Goal: Task Accomplishment & Management: Use online tool/utility

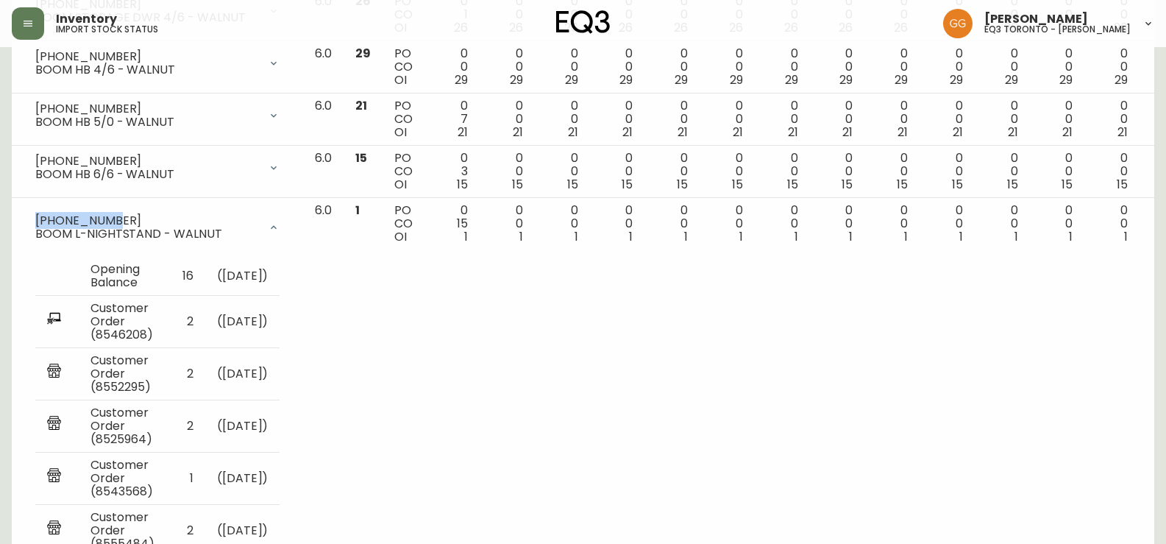
click at [27, 18] on icon "button" at bounding box center [28, 24] width 12 height 12
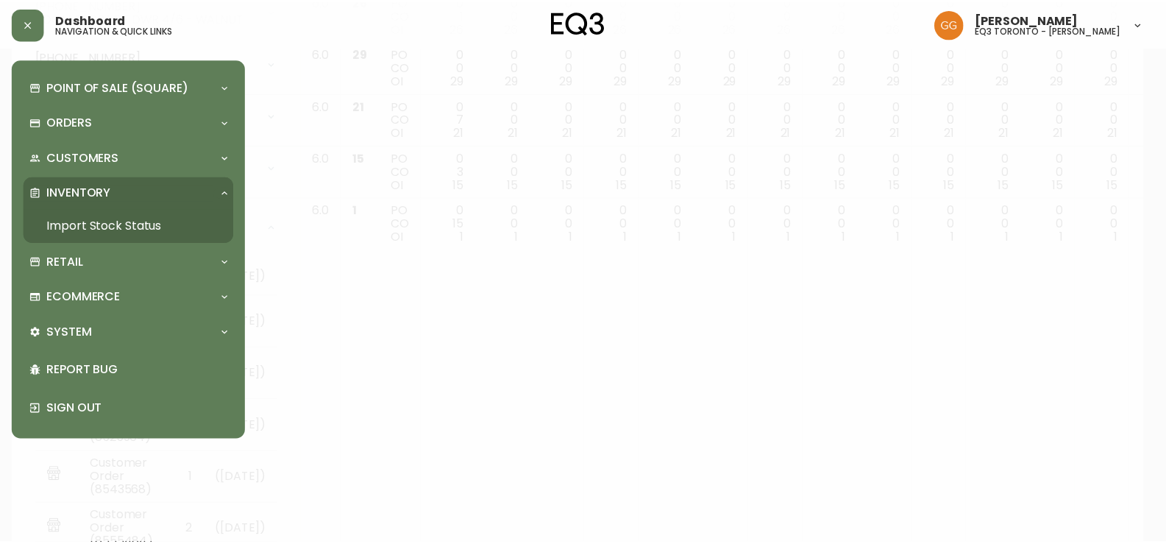
scroll to position [565, 0]
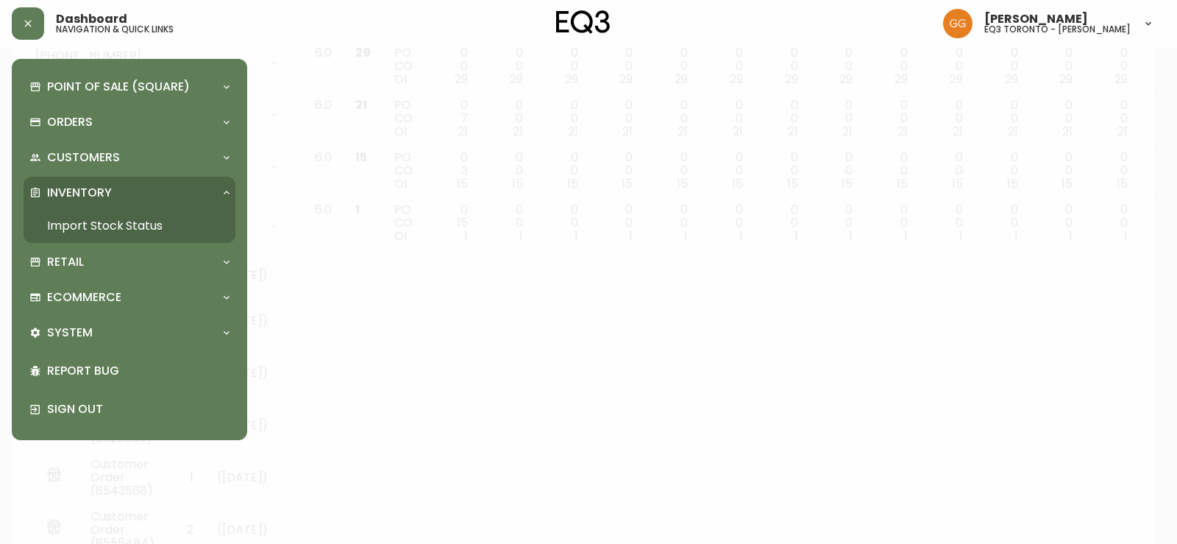
click at [95, 224] on link "Import Stock Status" at bounding box center [130, 226] width 212 height 34
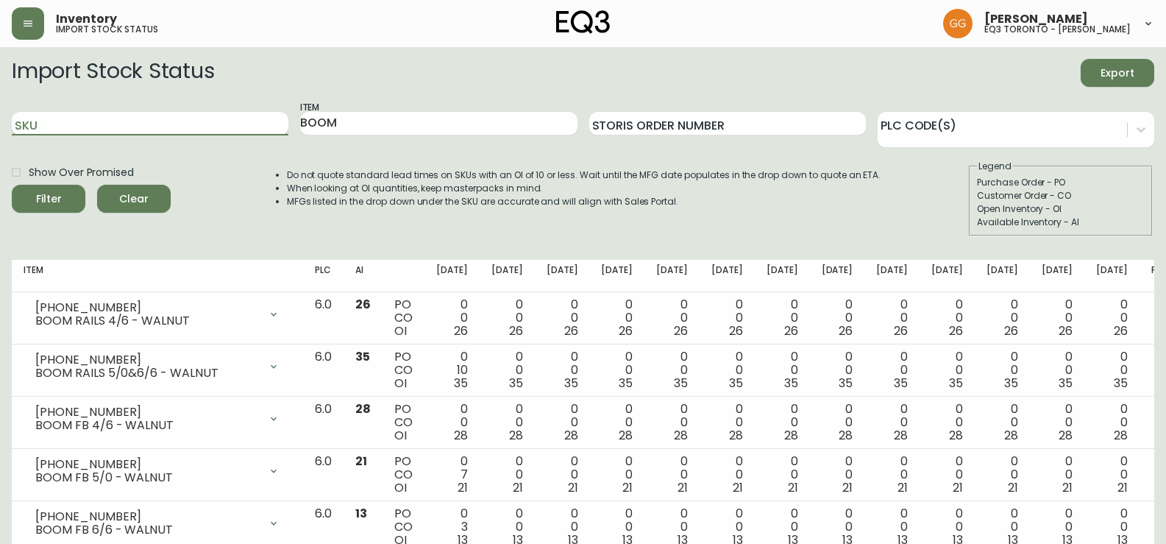
drag, startPoint x: 149, startPoint y: 119, endPoint x: 20, endPoint y: 121, distance: 129.5
click at [20, 121] on input "SKU" at bounding box center [150, 124] width 277 height 24
paste input "3020-662-16-A"
type input "3020-662-16-A"
click at [12, 185] on button "Filter" at bounding box center [49, 199] width 74 height 28
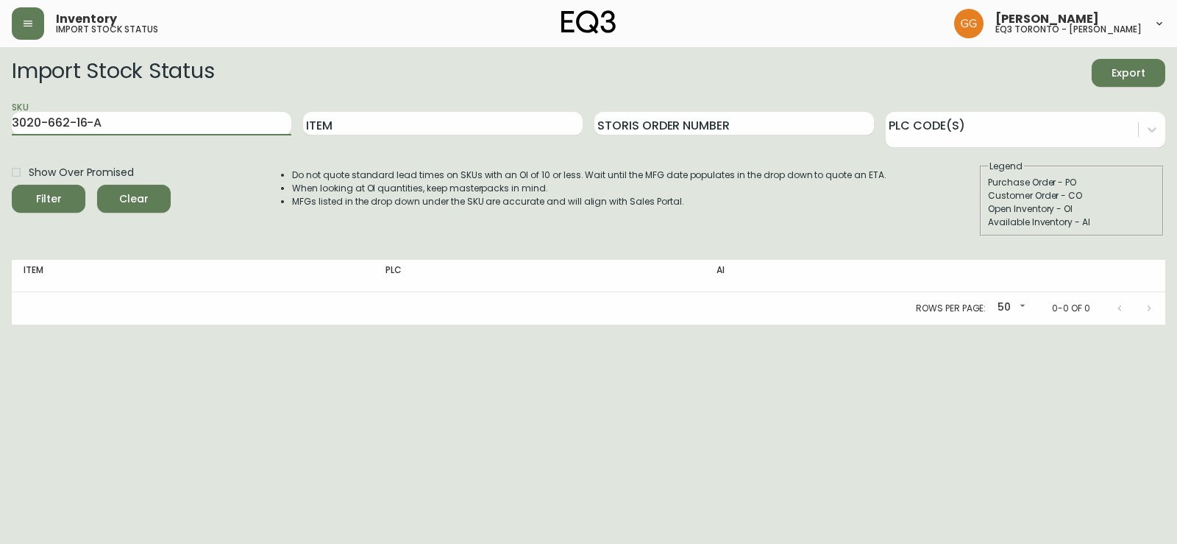
drag, startPoint x: 129, startPoint y: 121, endPoint x: 13, endPoint y: 110, distance: 116.8
click at [13, 110] on div "SKU 3020-662-16-A" at bounding box center [152, 124] width 280 height 48
paste input "4-16-B"
type input "3020-664-16-B"
click at [12, 185] on button "Filter" at bounding box center [49, 199] width 74 height 28
